Goal: Navigation & Orientation: Find specific page/section

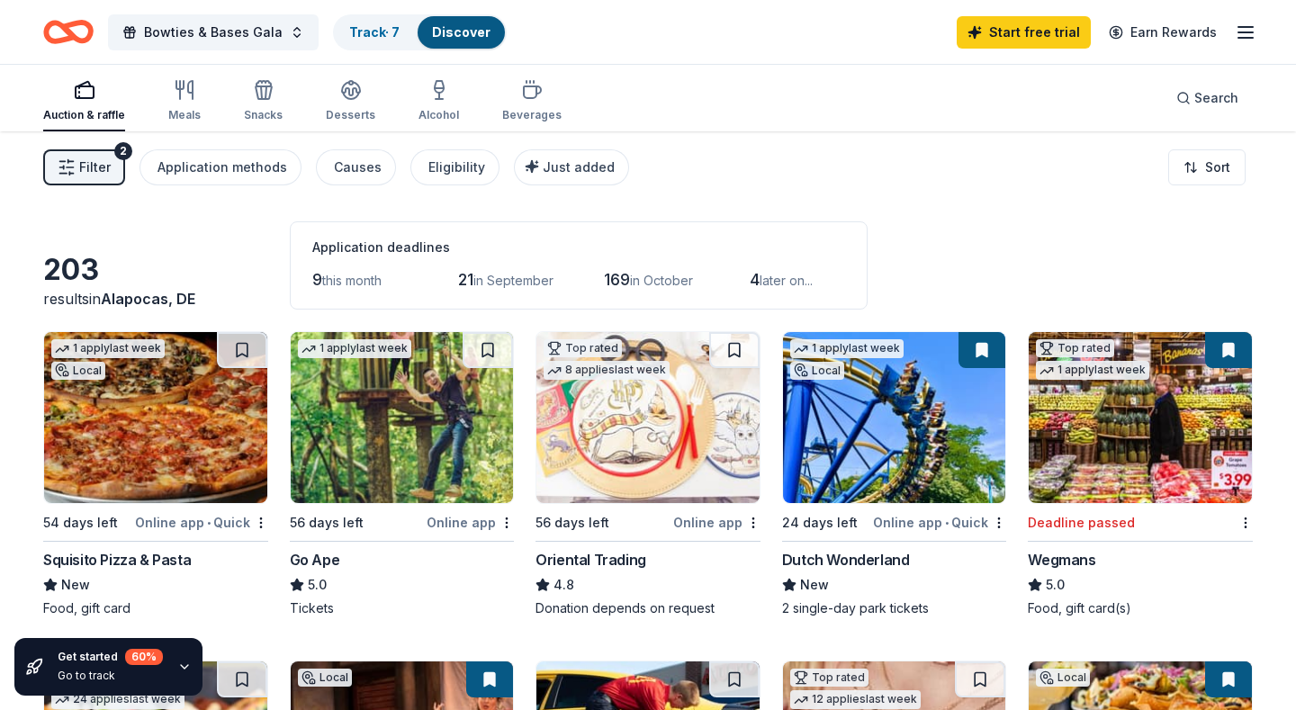
click at [90, 28] on icon "Home" at bounding box center [77, 32] width 28 height 18
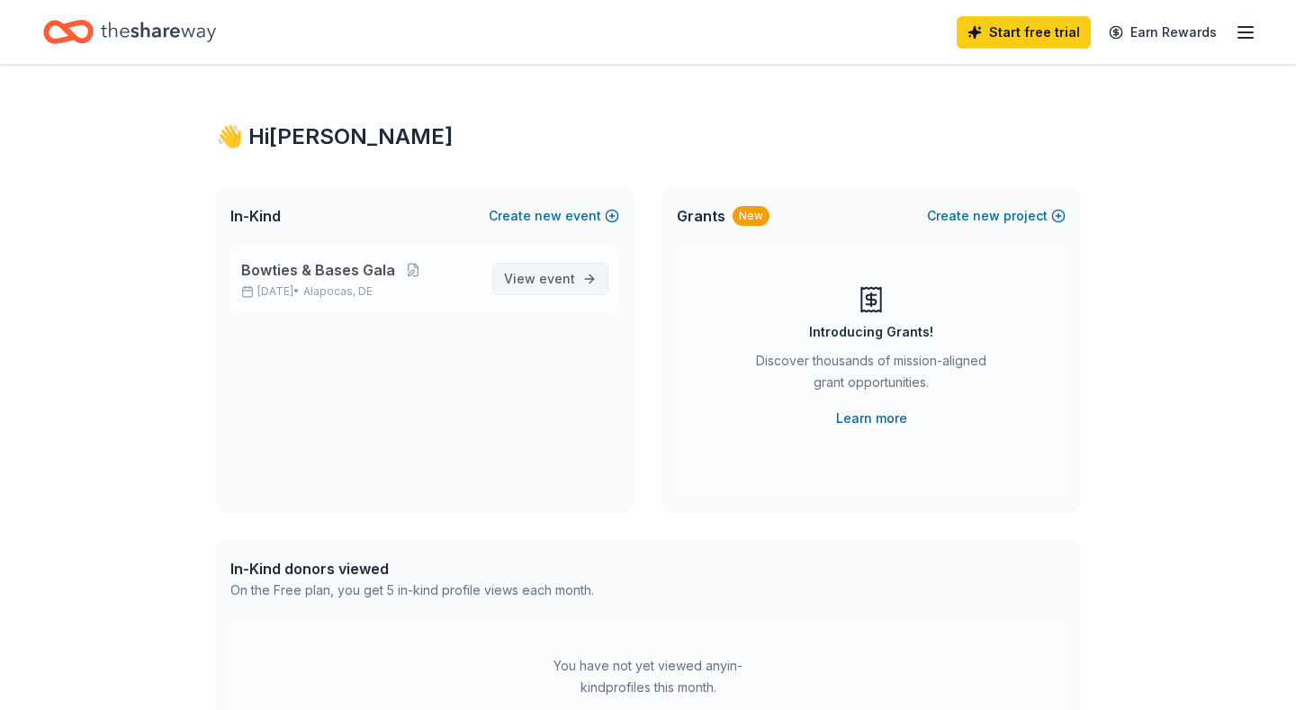
click at [542, 291] on link "View event" at bounding box center [550, 279] width 116 height 32
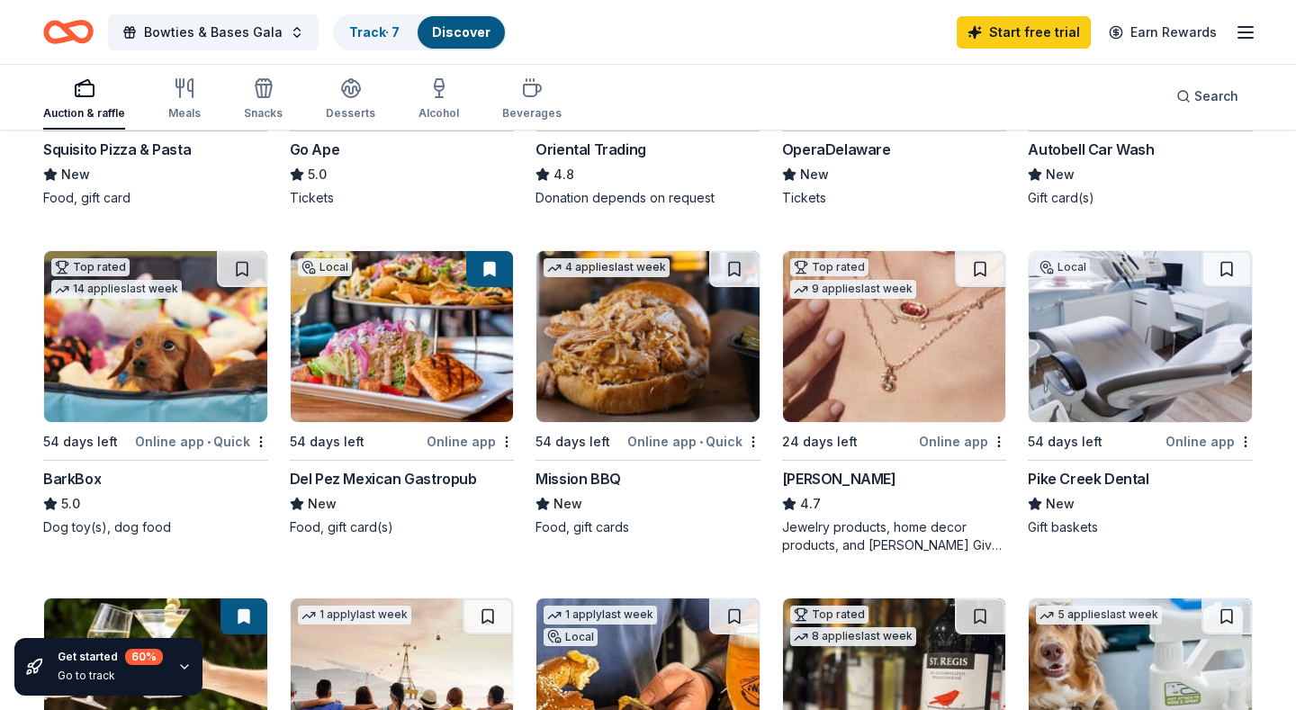
scroll to position [413, 0]
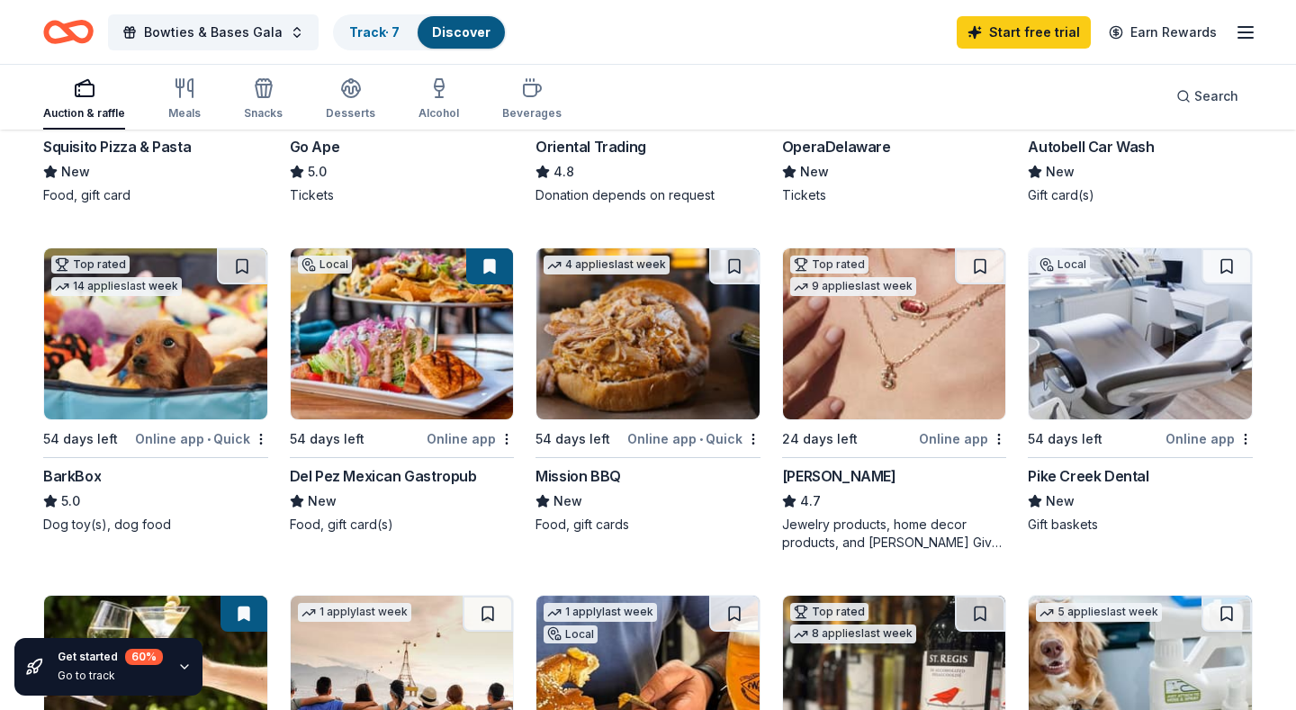
click at [447, 343] on img at bounding box center [402, 333] width 223 height 171
